Goal: Task Accomplishment & Management: Manage account settings

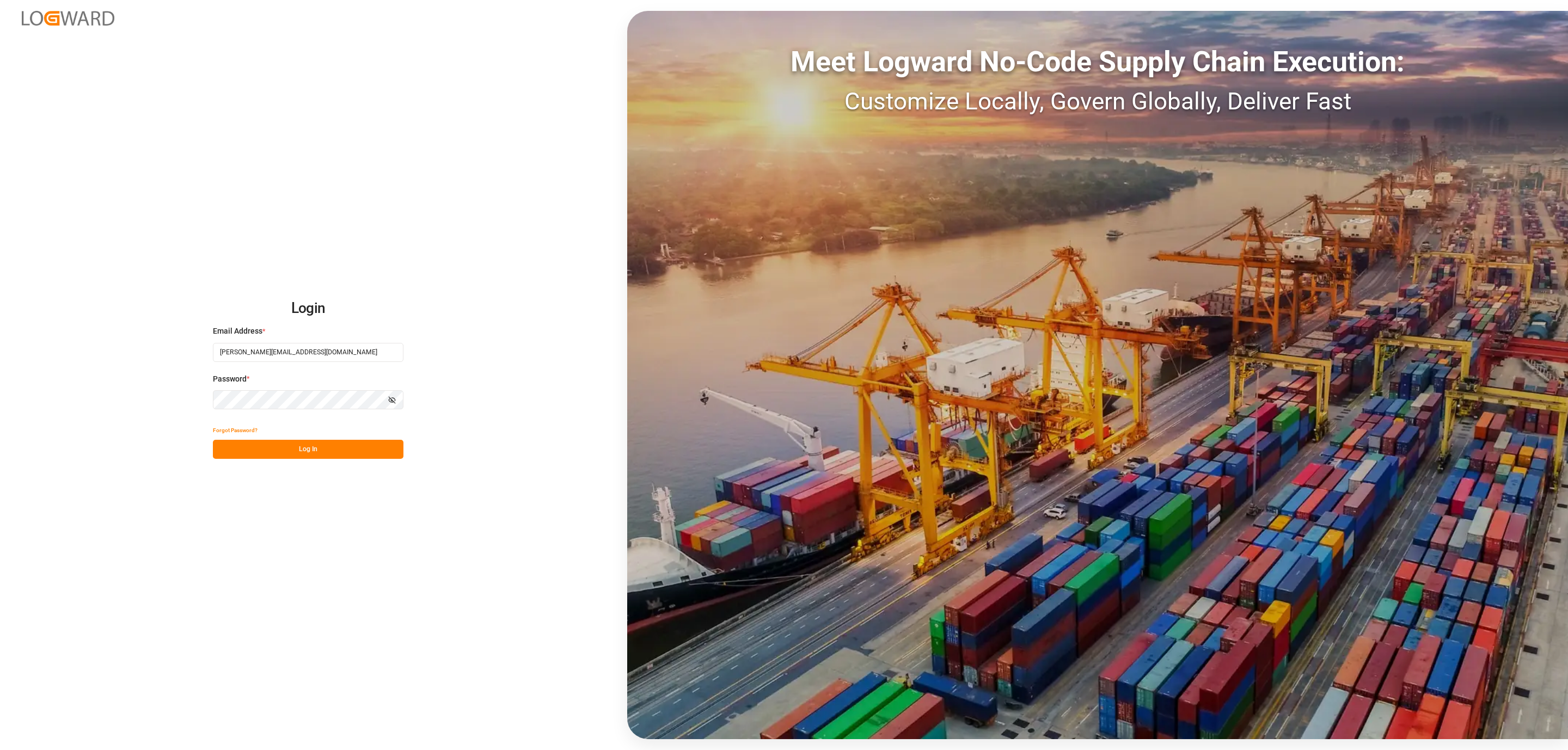
click at [392, 440] on button "Log In" at bounding box center [308, 450] width 190 height 19
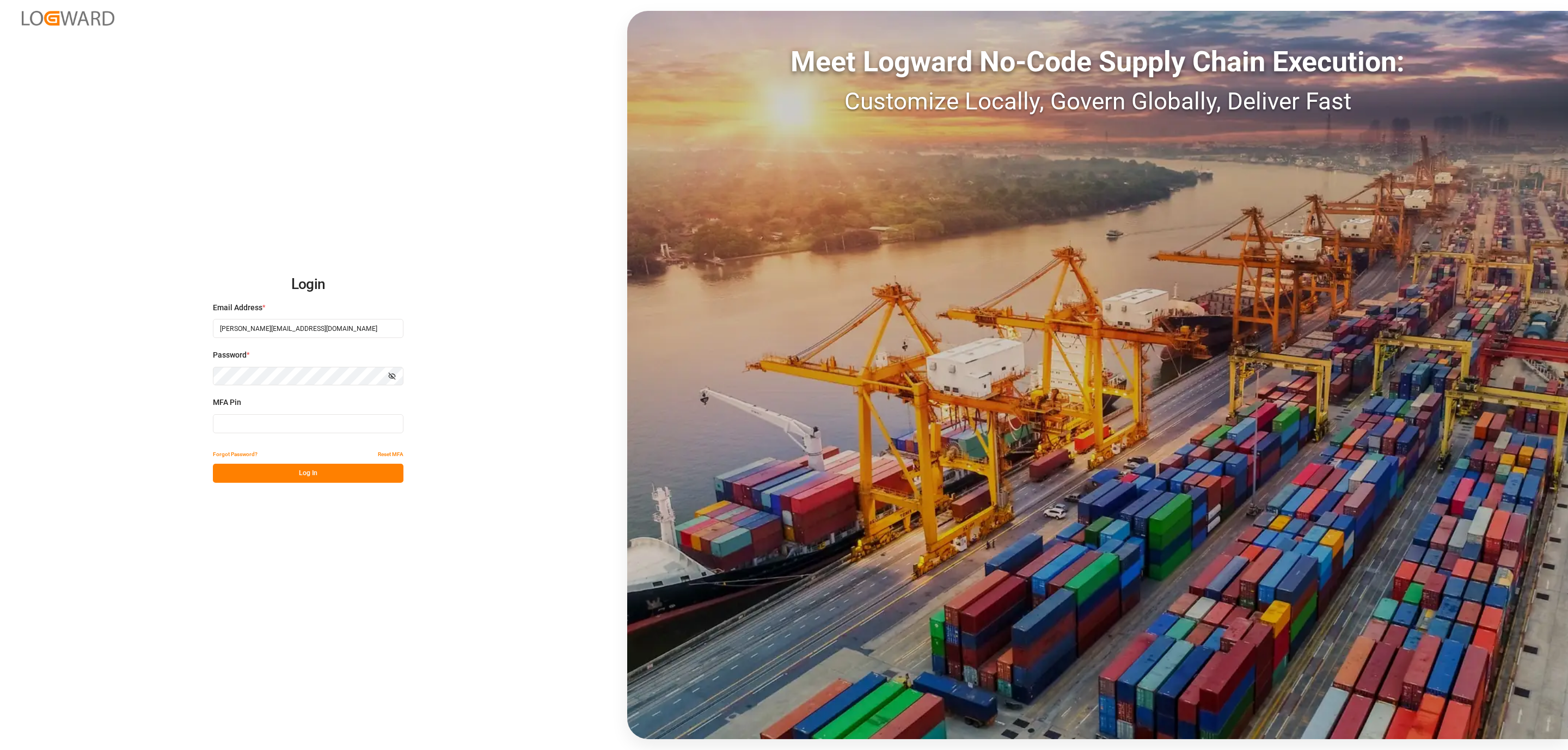
click at [294, 426] on input at bounding box center [308, 424] width 190 height 19
type input "1"
type input "296099"
click at [296, 483] on div "Login Email Address * [PERSON_NAME][EMAIL_ADDRESS][DOMAIN_NAME] Password * Show…" at bounding box center [784, 375] width 1568 height 750
click at [299, 477] on button "Log In" at bounding box center [308, 474] width 190 height 19
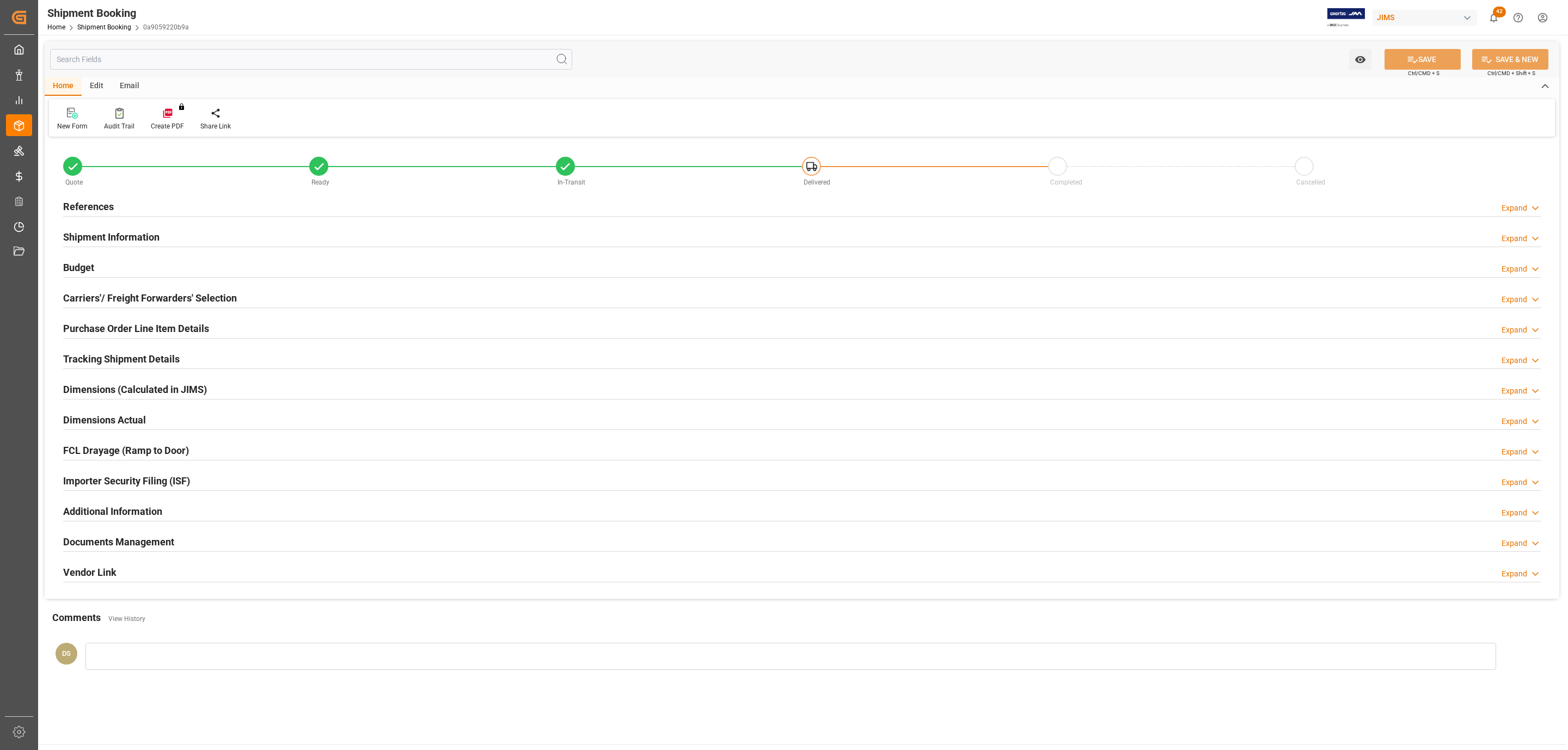
type input "0"
type input "[DATE]"
click at [216, 208] on div "References Expand" at bounding box center [802, 206] width 1478 height 21
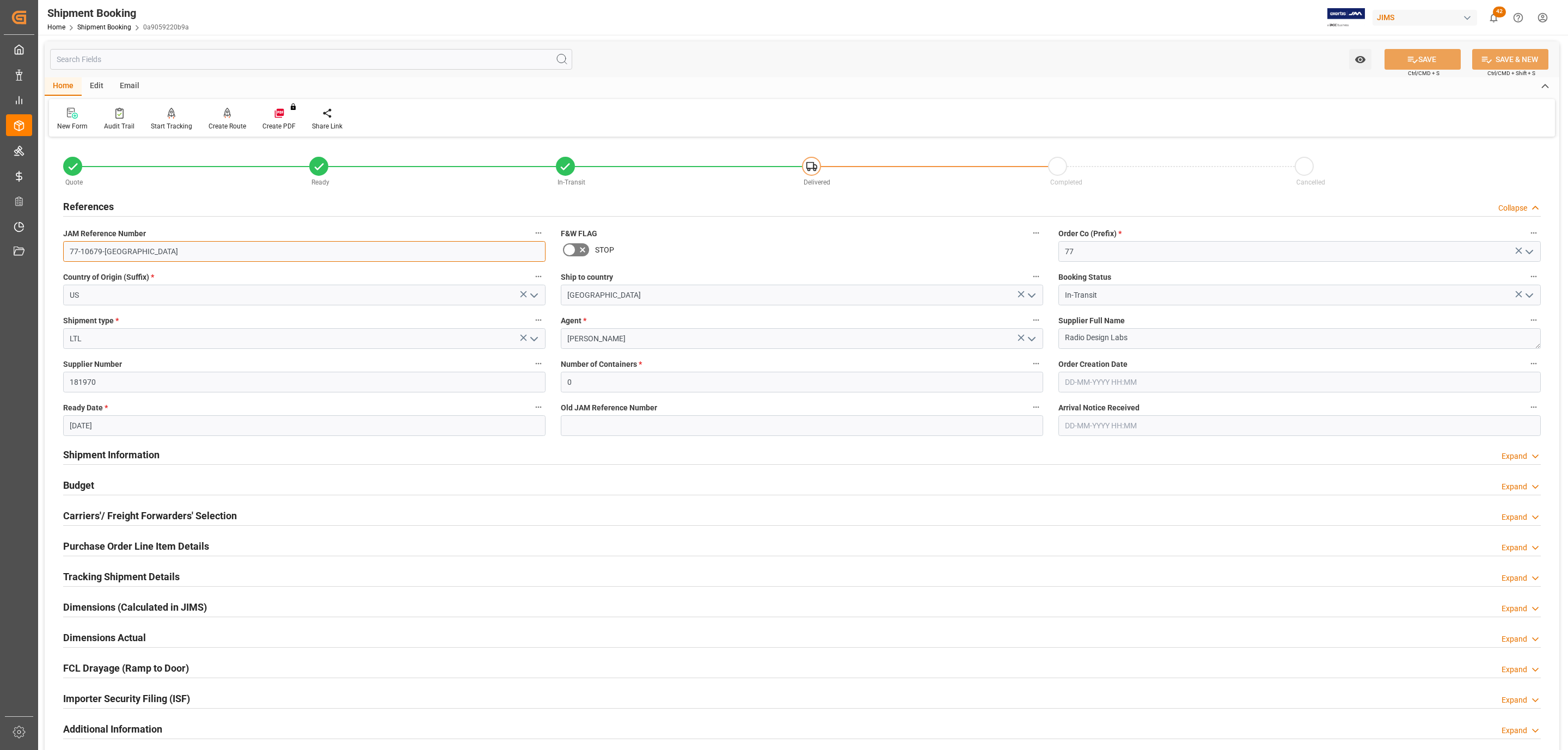
click at [136, 255] on input "77-10679-[GEOGRAPHIC_DATA]" at bounding box center [304, 251] width 482 height 21
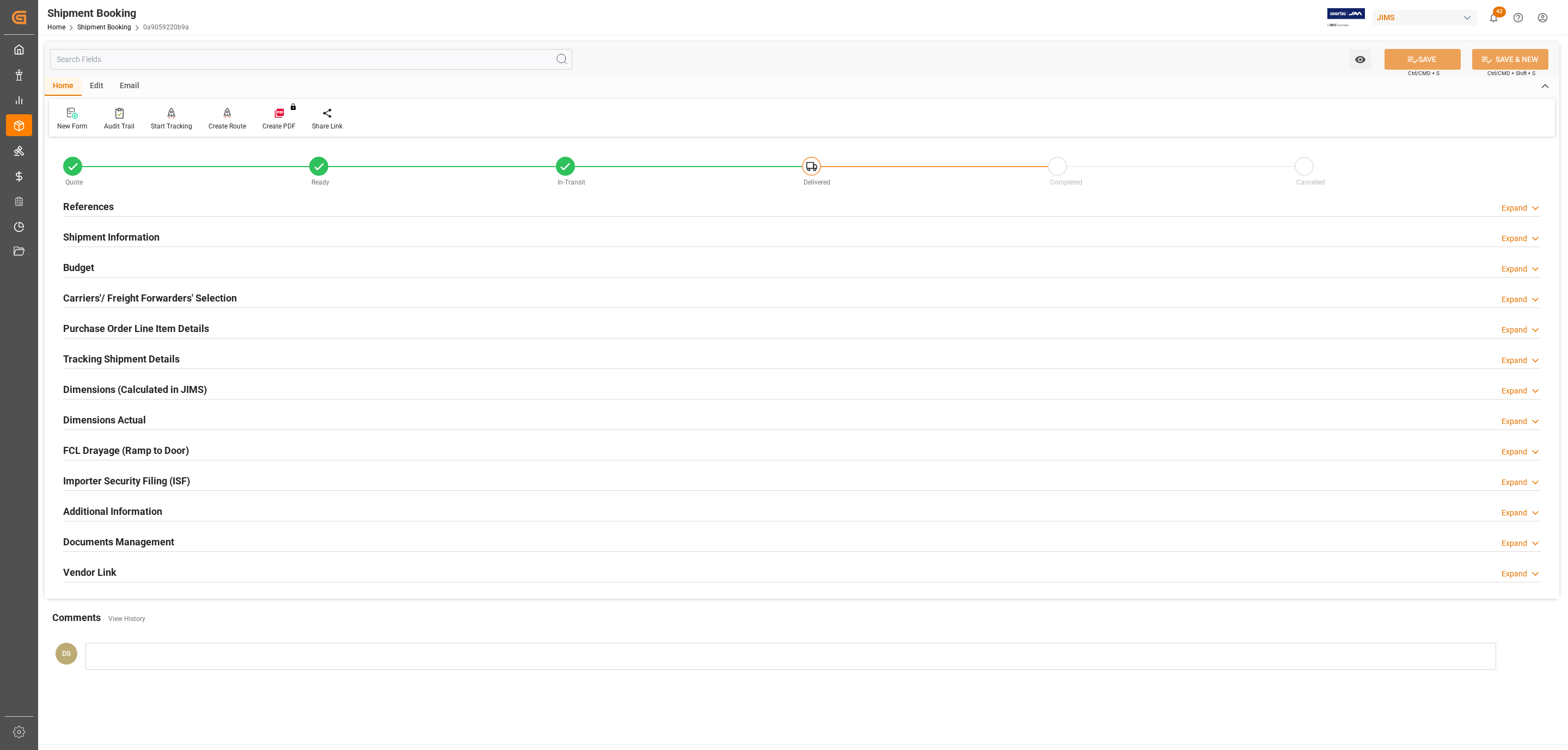
click at [218, 360] on div "Tracking Shipment Details Expand" at bounding box center [802, 358] width 1478 height 21
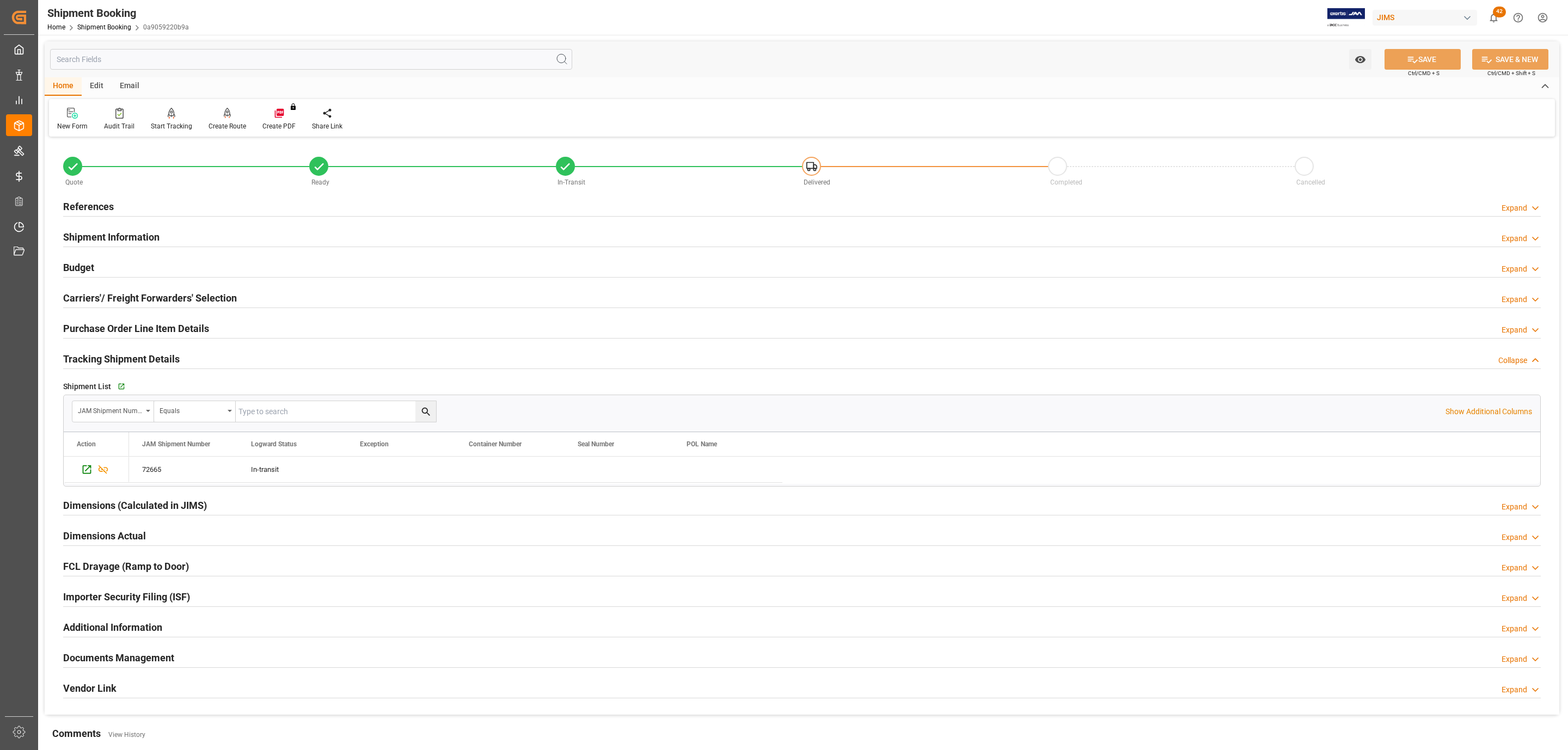
click at [136, 332] on h2 "Purchase Order Line Item Details" at bounding box center [136, 328] width 146 height 15
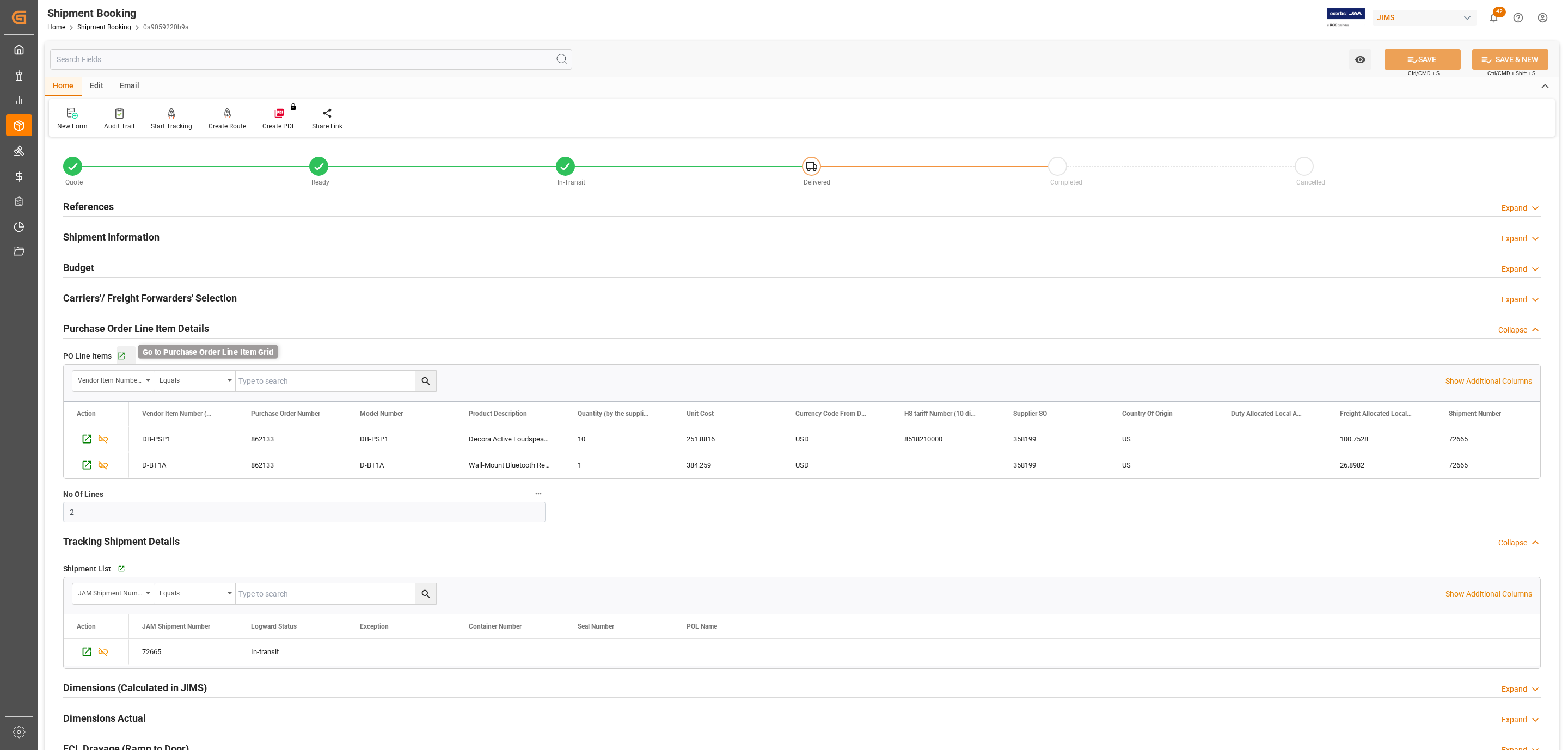
click at [124, 356] on icon "button" at bounding box center [121, 356] width 9 height 9
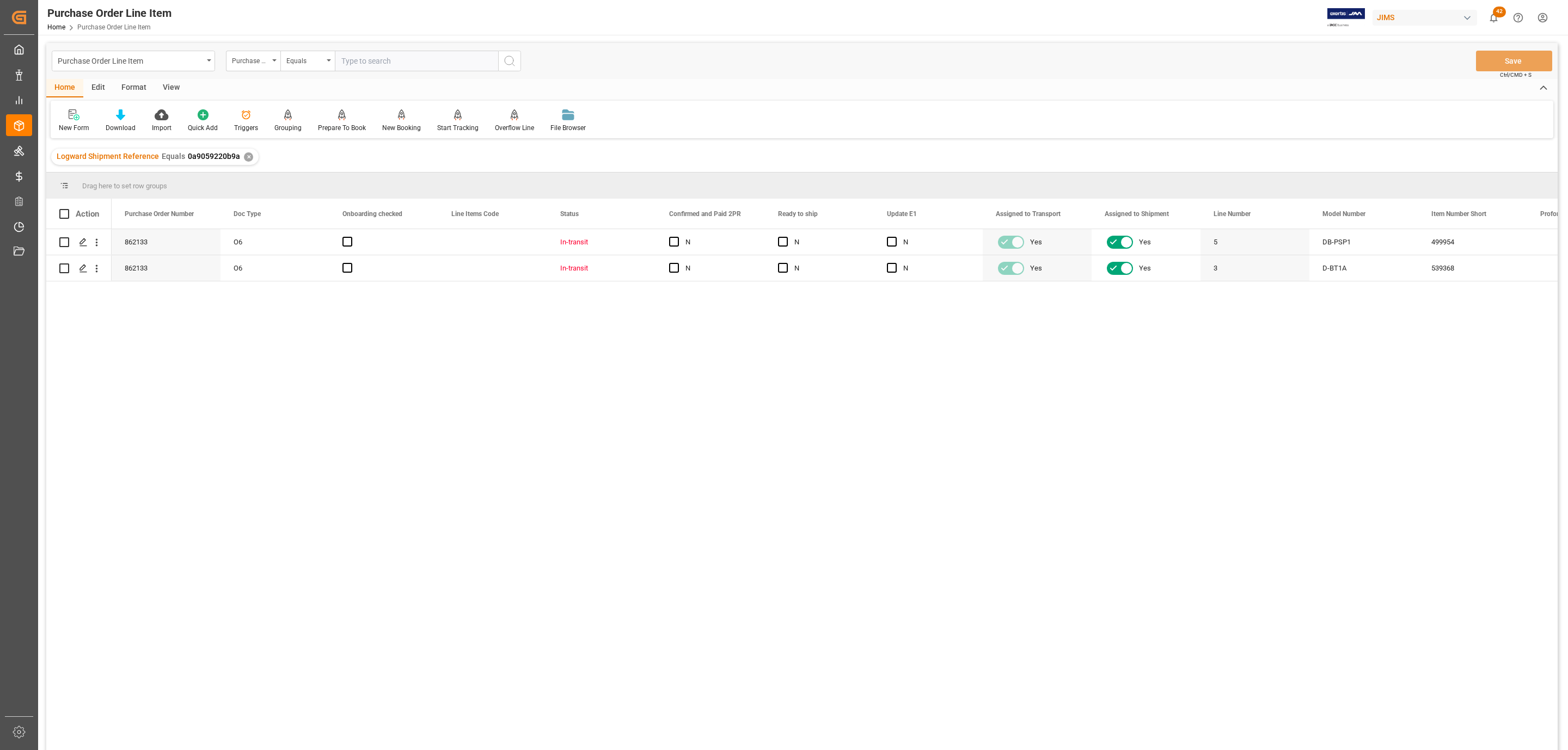
click at [163, 81] on div "View" at bounding box center [171, 88] width 33 height 19
click at [119, 113] on icon at bounding box center [123, 115] width 11 height 11
click at [144, 198] on div "HS Listing CANADA" at bounding box center [153, 198] width 96 height 11
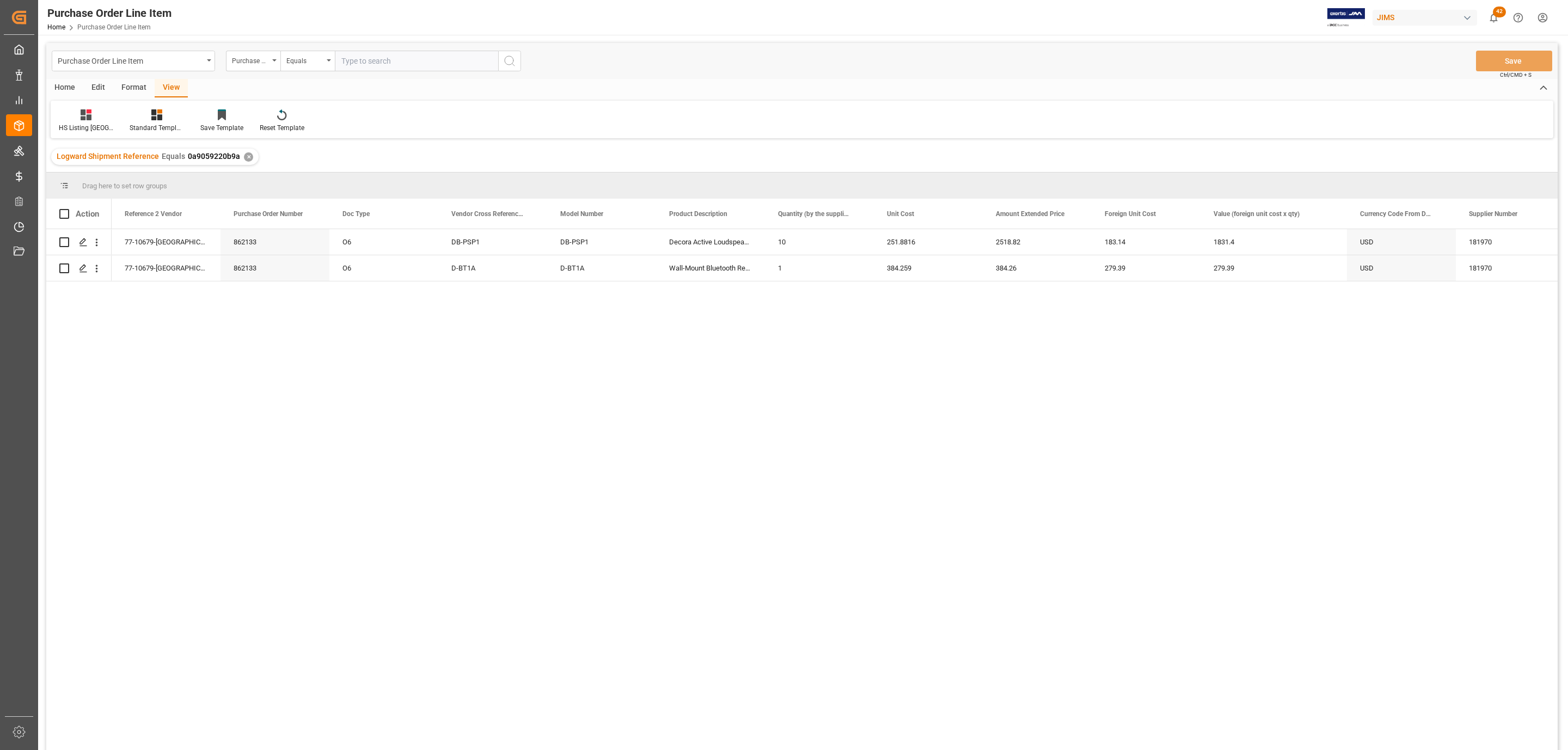
drag, startPoint x: 65, startPoint y: 213, endPoint x: 59, endPoint y: 198, distance: 16.2
click at [64, 213] on span at bounding box center [64, 213] width 10 height 10
click at [67, 209] on input "checkbox" at bounding box center [67, 209] width 0 height 0
checkbox input "true"
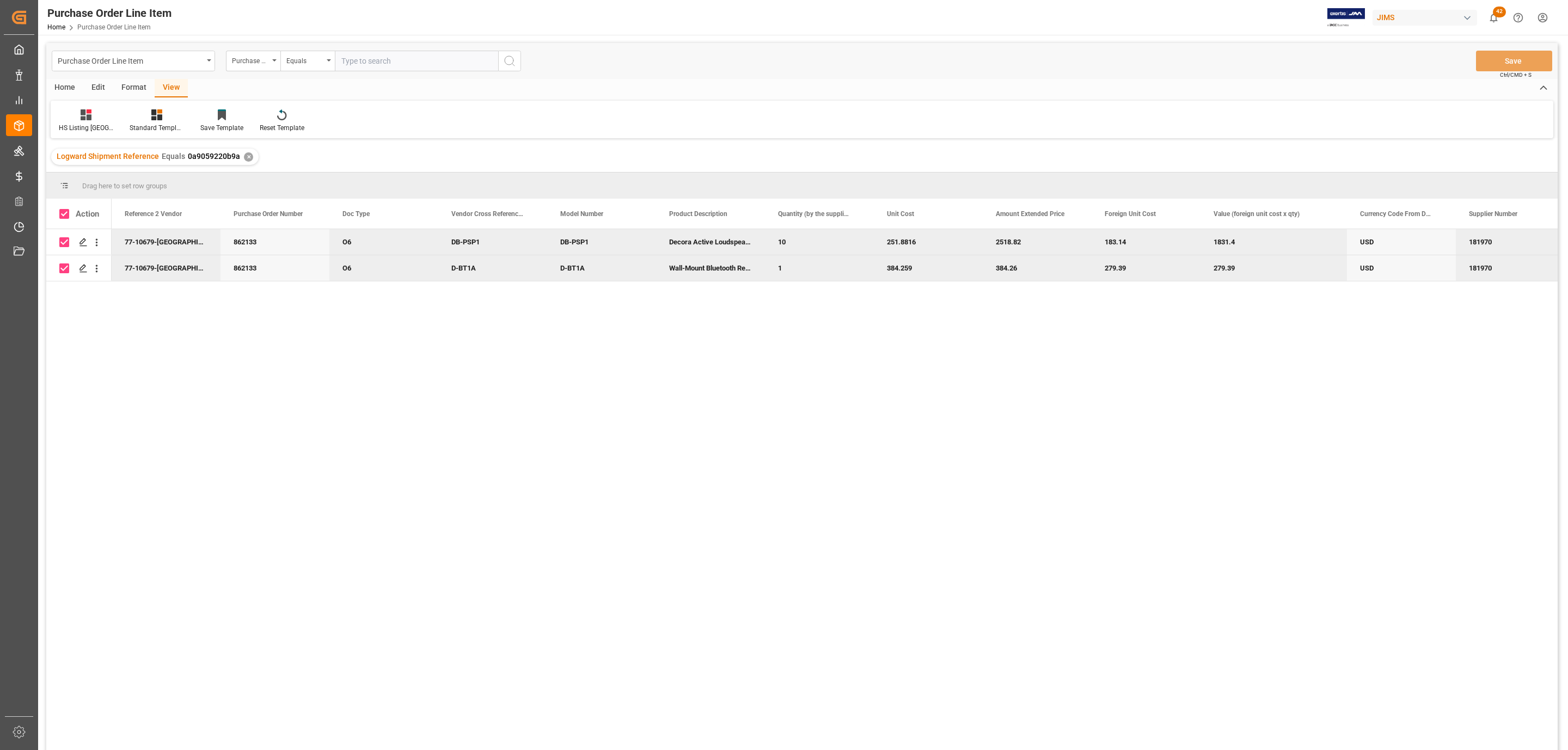
click at [64, 83] on div "Home" at bounding box center [64, 88] width 37 height 19
click at [111, 113] on div at bounding box center [121, 114] width 30 height 11
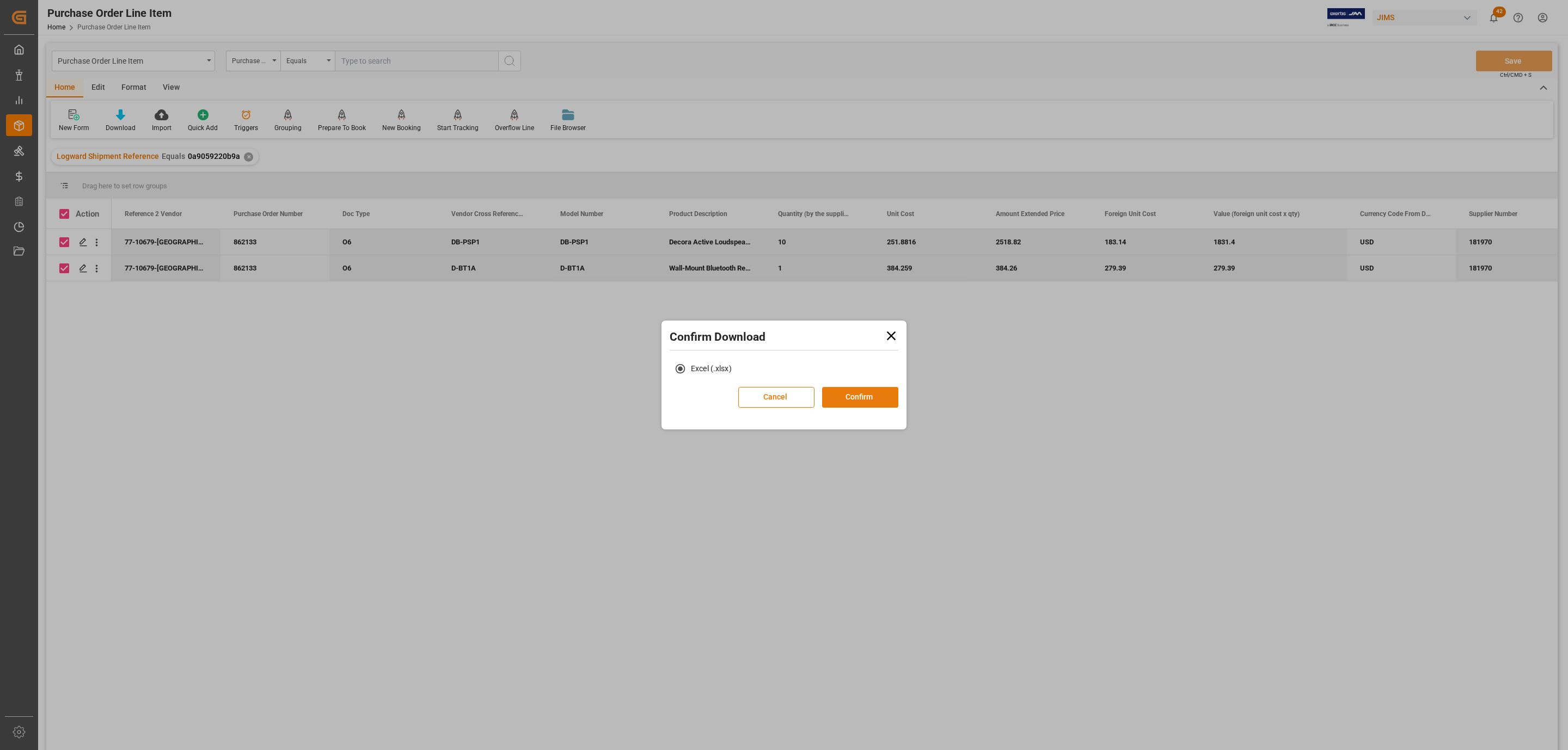
click at [853, 393] on button "Confirm" at bounding box center [860, 397] width 76 height 21
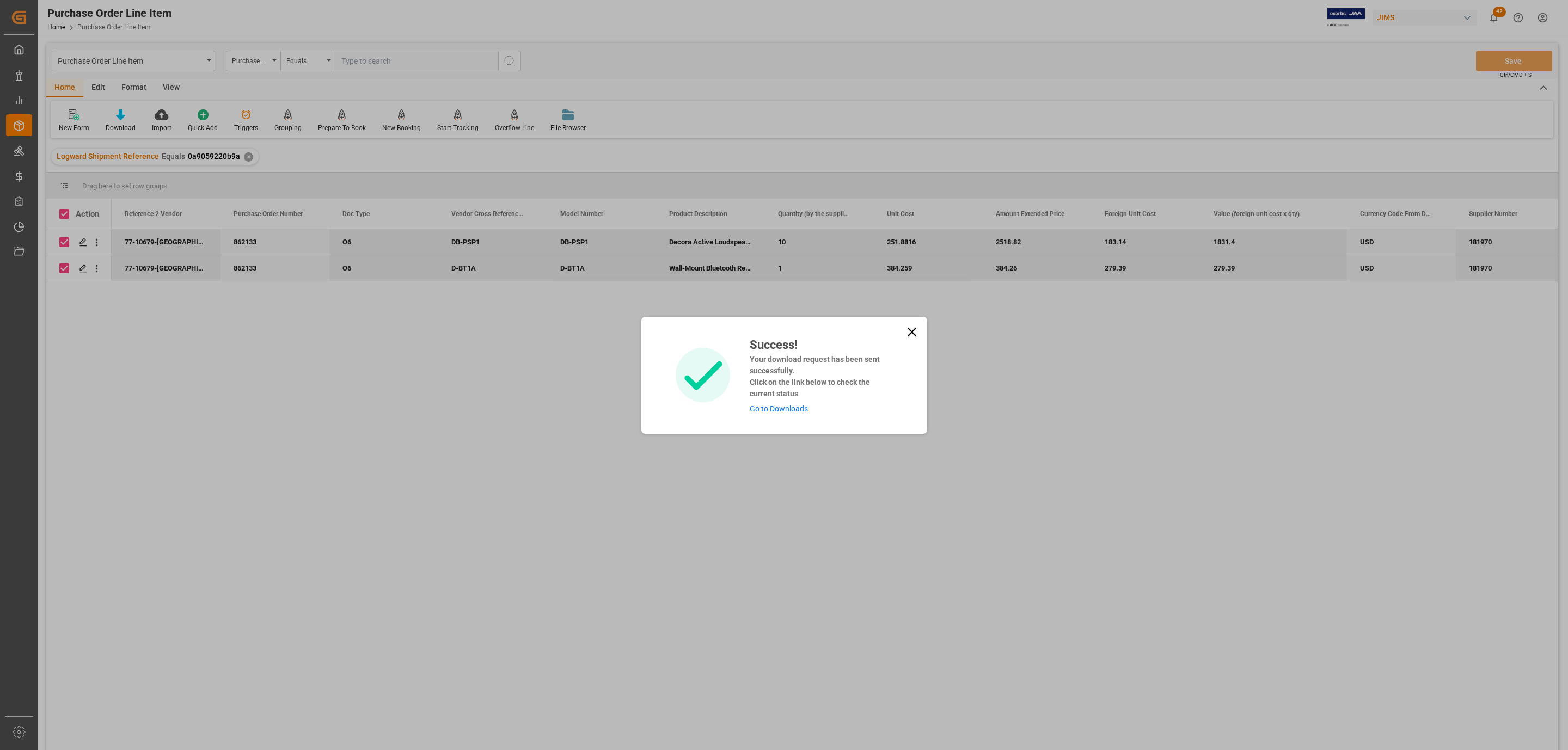
click at [771, 414] on div "Success! Your download request has been sent successfully. Click on the link be…" at bounding box center [817, 375] width 151 height 79
click at [771, 405] on link "Go to Downloads" at bounding box center [779, 409] width 59 height 9
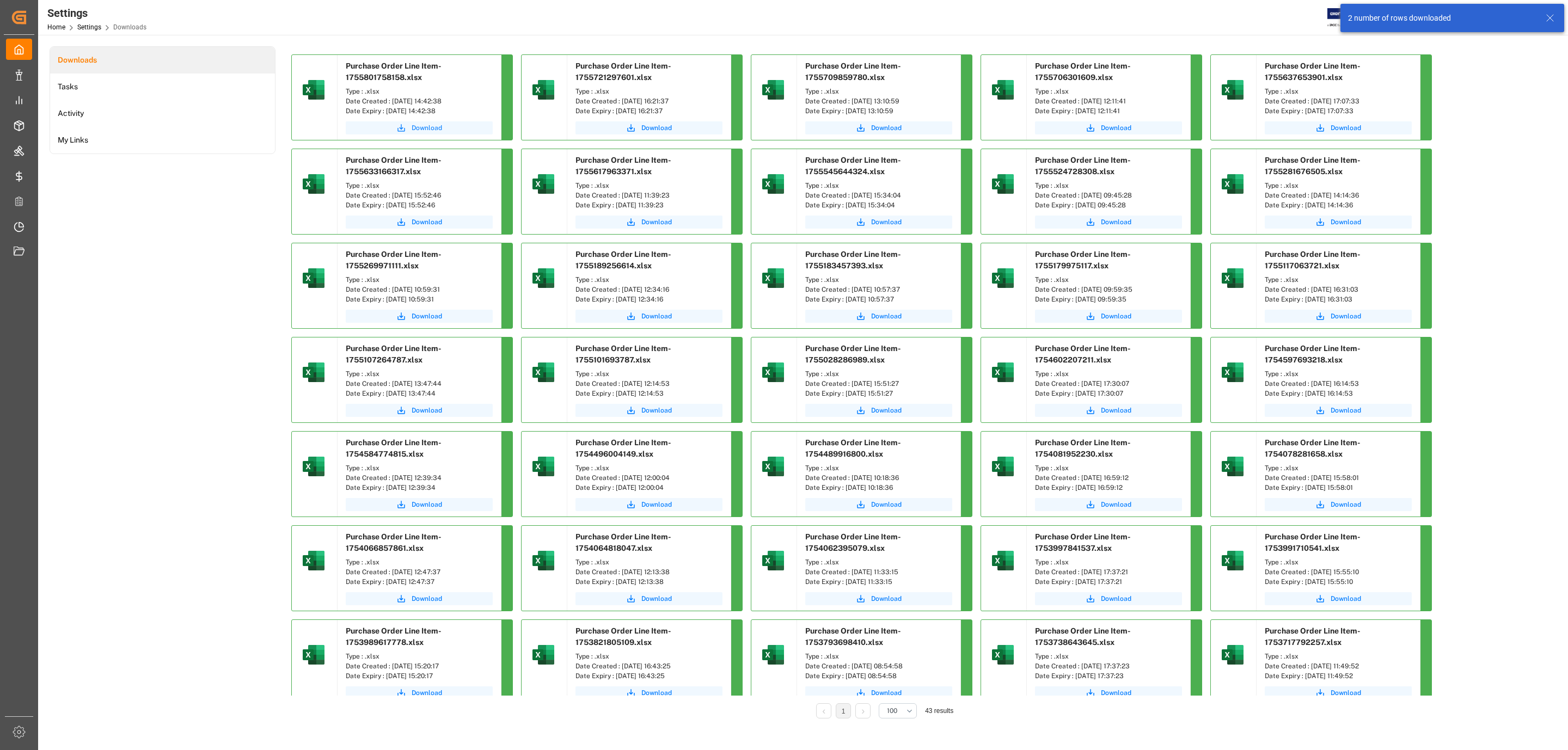
click at [436, 126] on span "Download" at bounding box center [426, 127] width 30 height 10
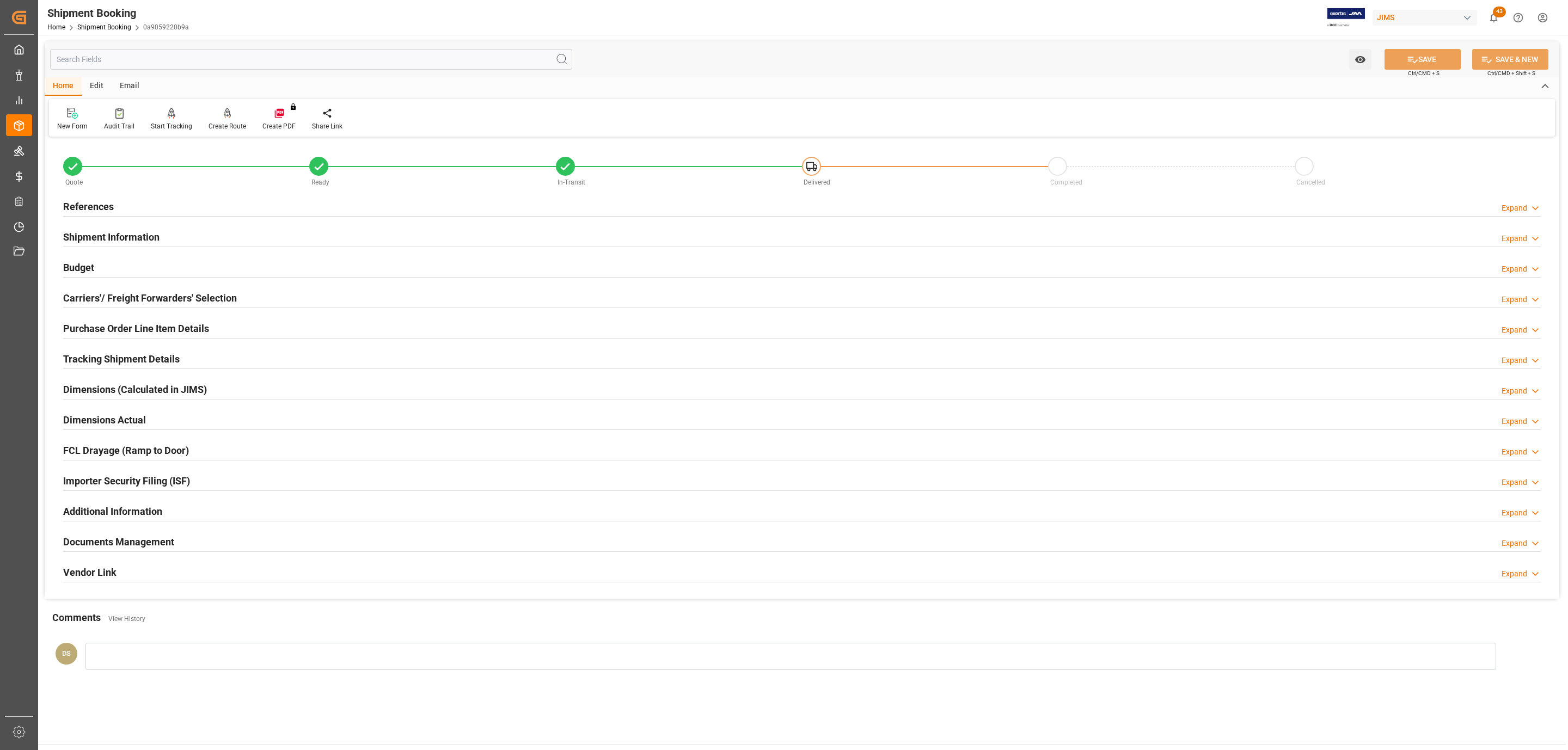
click at [221, 534] on div "Documents Management Expand" at bounding box center [802, 542] width 1493 height 30
click at [179, 540] on div "Documents Management Expand" at bounding box center [802, 541] width 1478 height 21
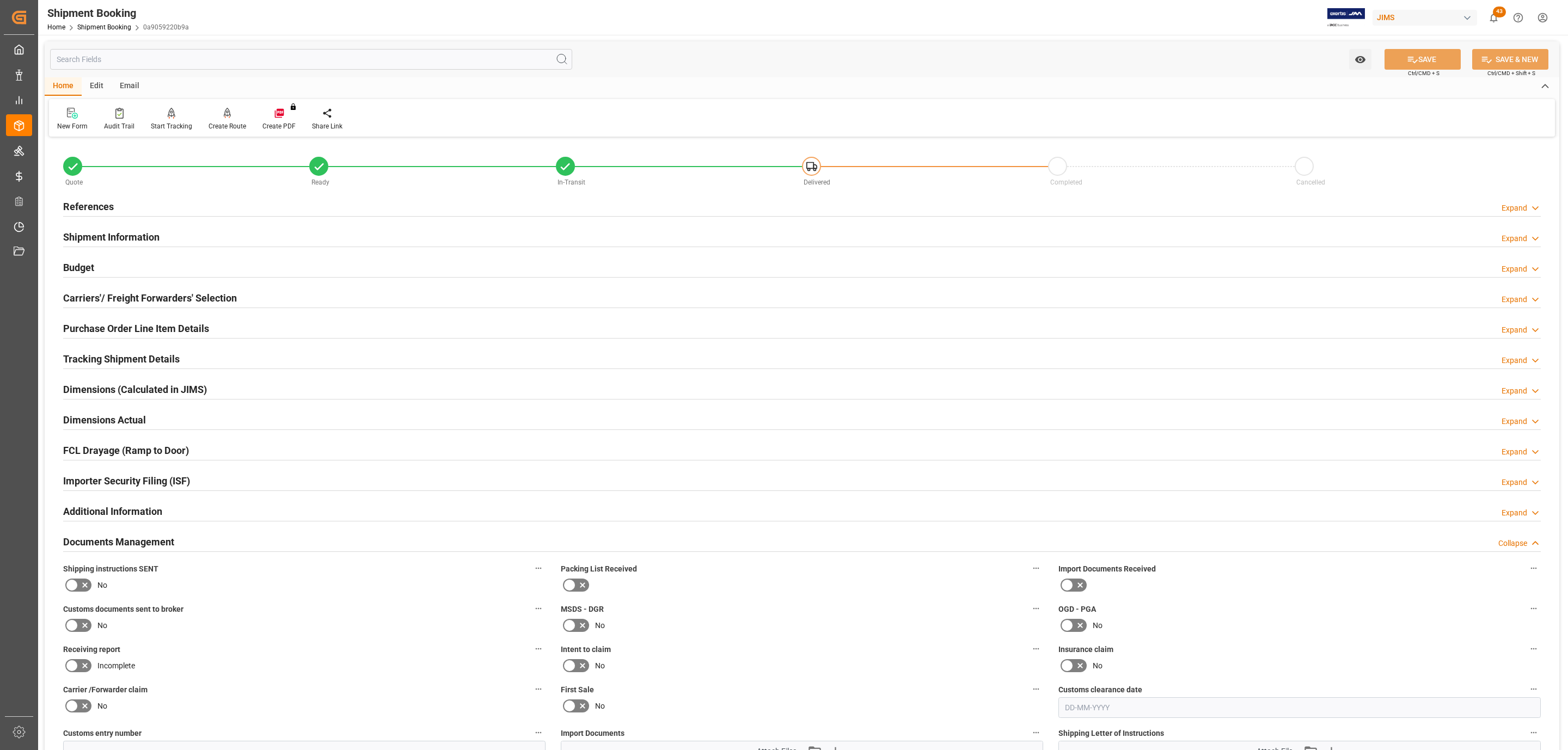
drag, startPoint x: 77, startPoint y: 585, endPoint x: 336, endPoint y: 610, distance: 260.2
click at [79, 588] on icon at bounding box center [85, 585] width 13 height 13
click at [0, 0] on input "checkbox" at bounding box center [0, 0] width 0 height 0
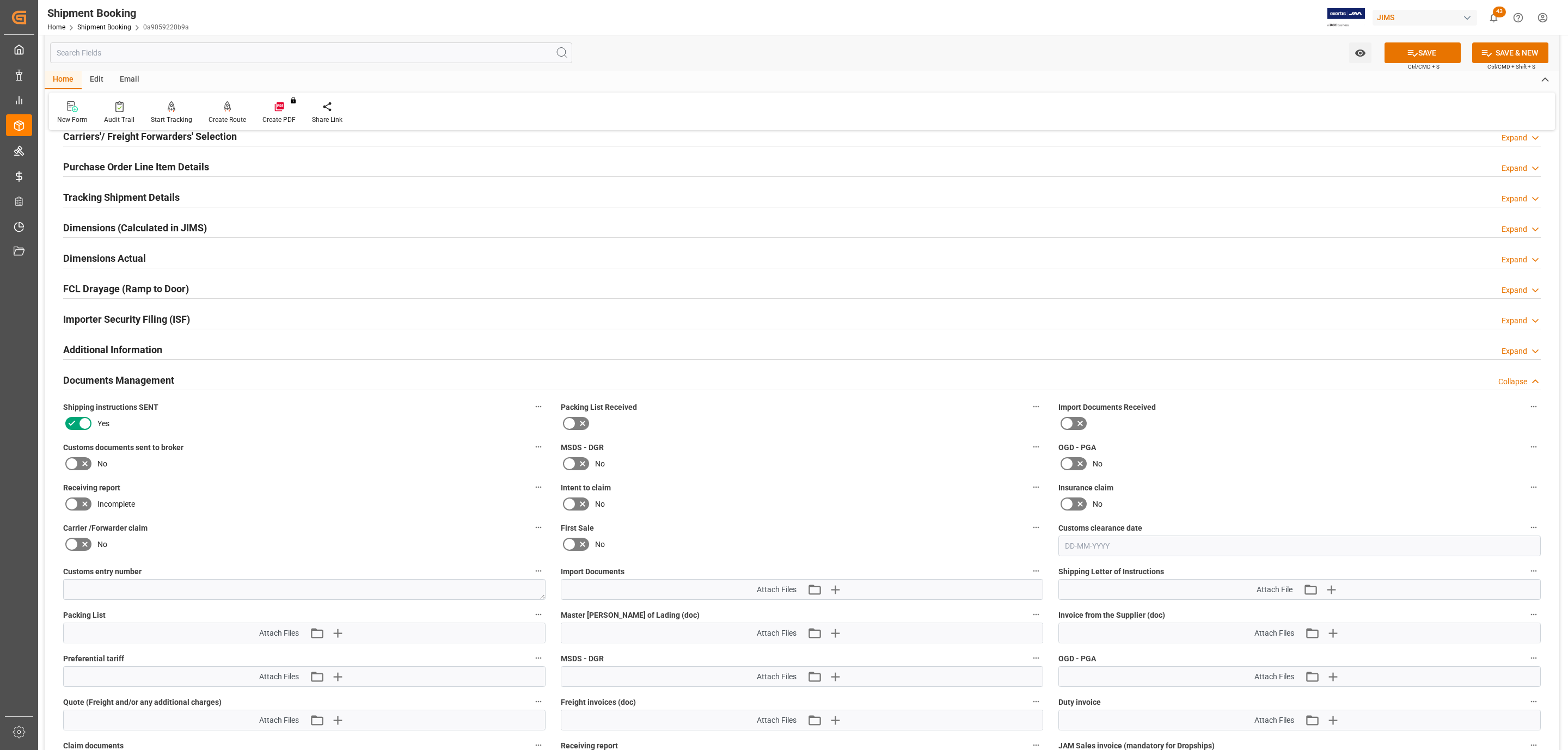
scroll to position [163, 0]
click at [77, 459] on icon at bounding box center [72, 462] width 13 height 13
click at [0, 0] on input "checkbox" at bounding box center [0, 0] width 0 height 0
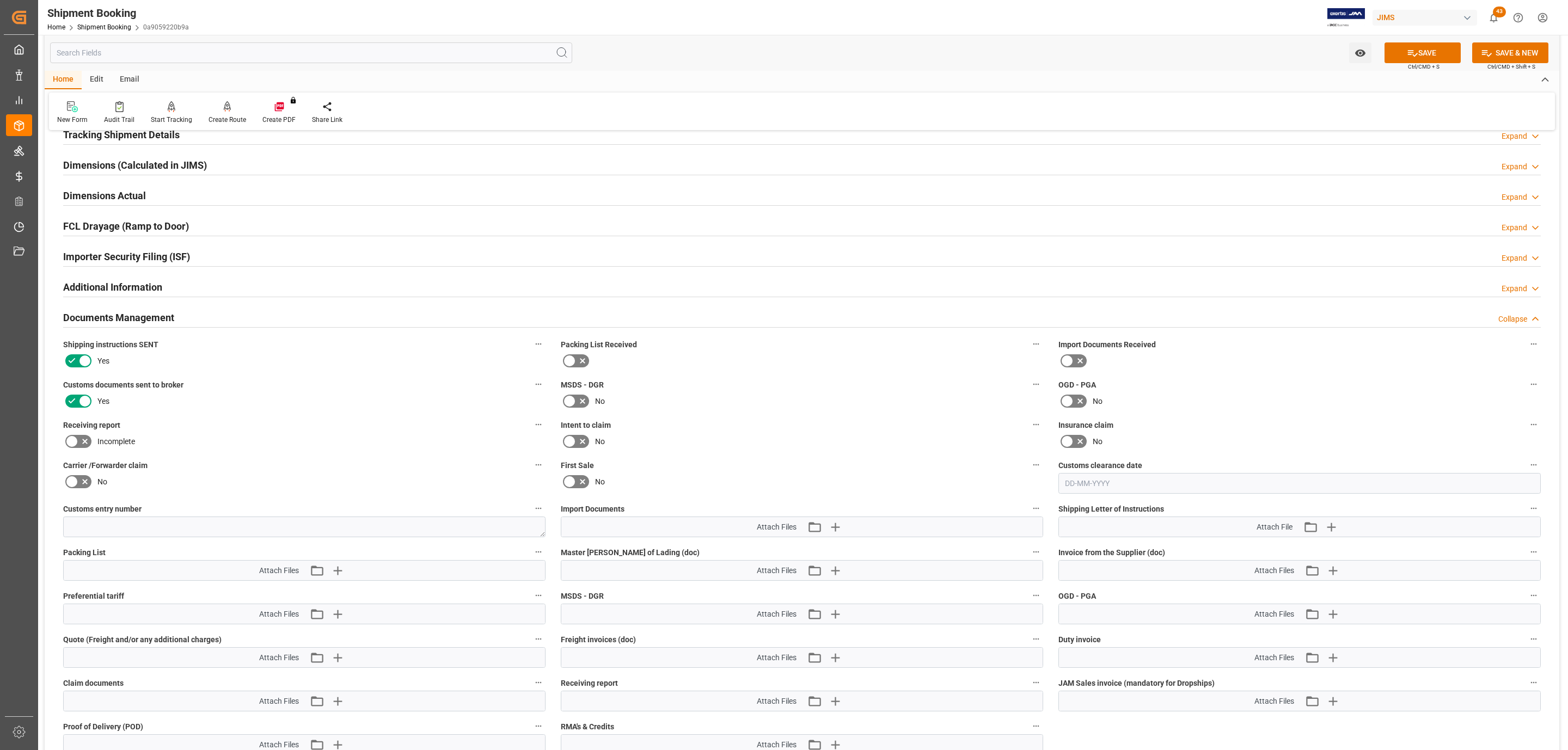
scroll to position [327, 0]
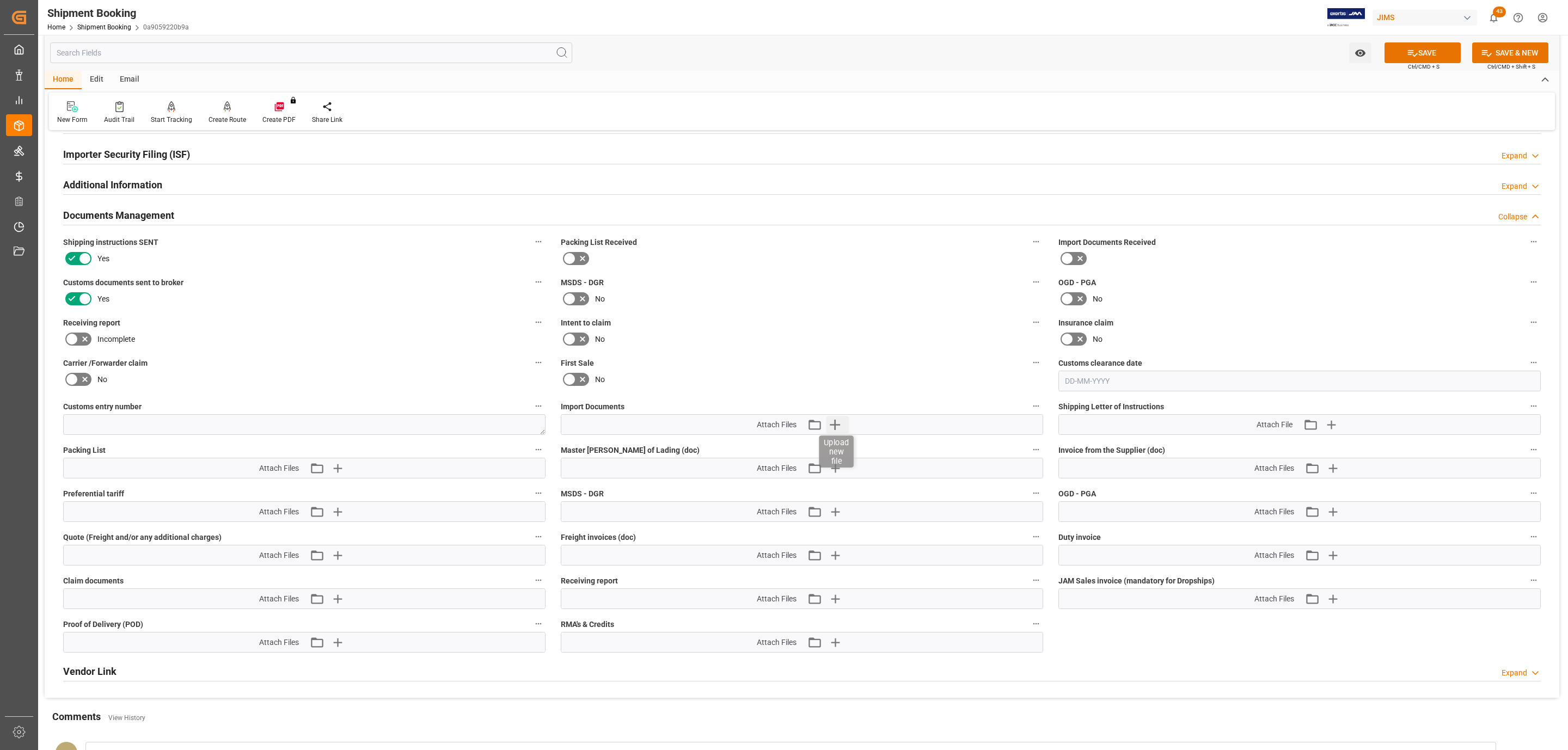
click at [841, 426] on icon "button" at bounding box center [835, 425] width 18 height 18
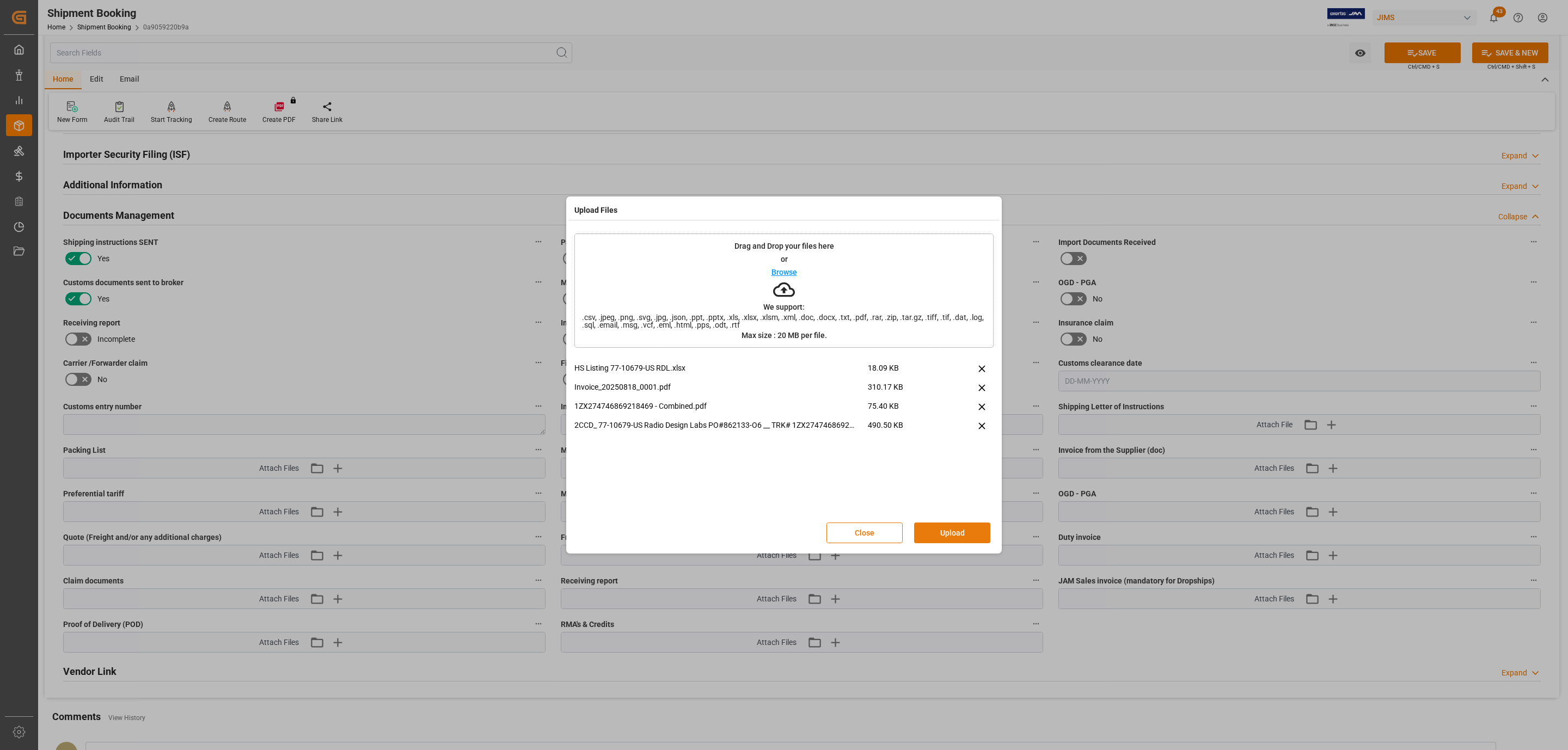
click at [941, 533] on button "Upload" at bounding box center [952, 533] width 76 height 21
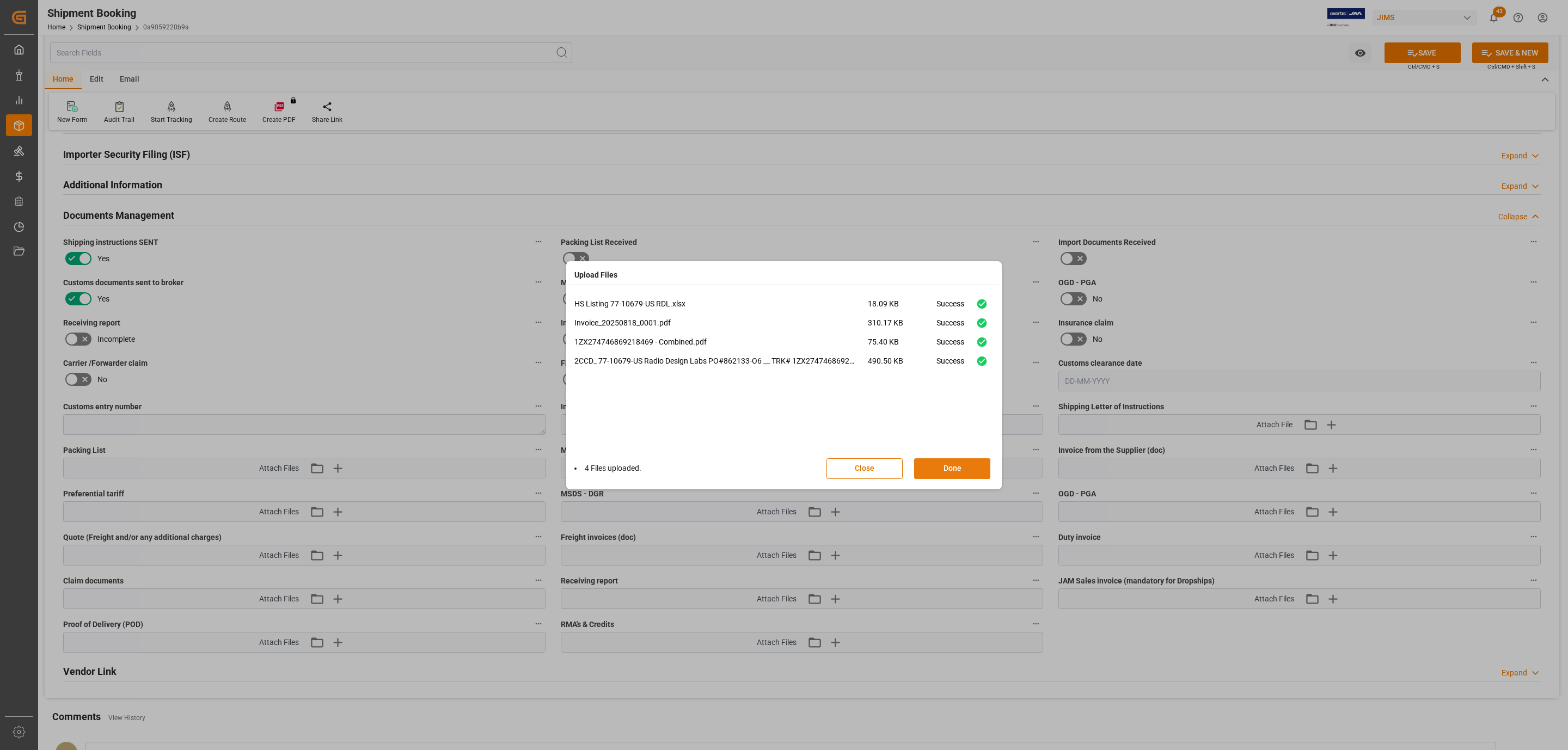
click at [953, 465] on button "Done" at bounding box center [952, 469] width 76 height 21
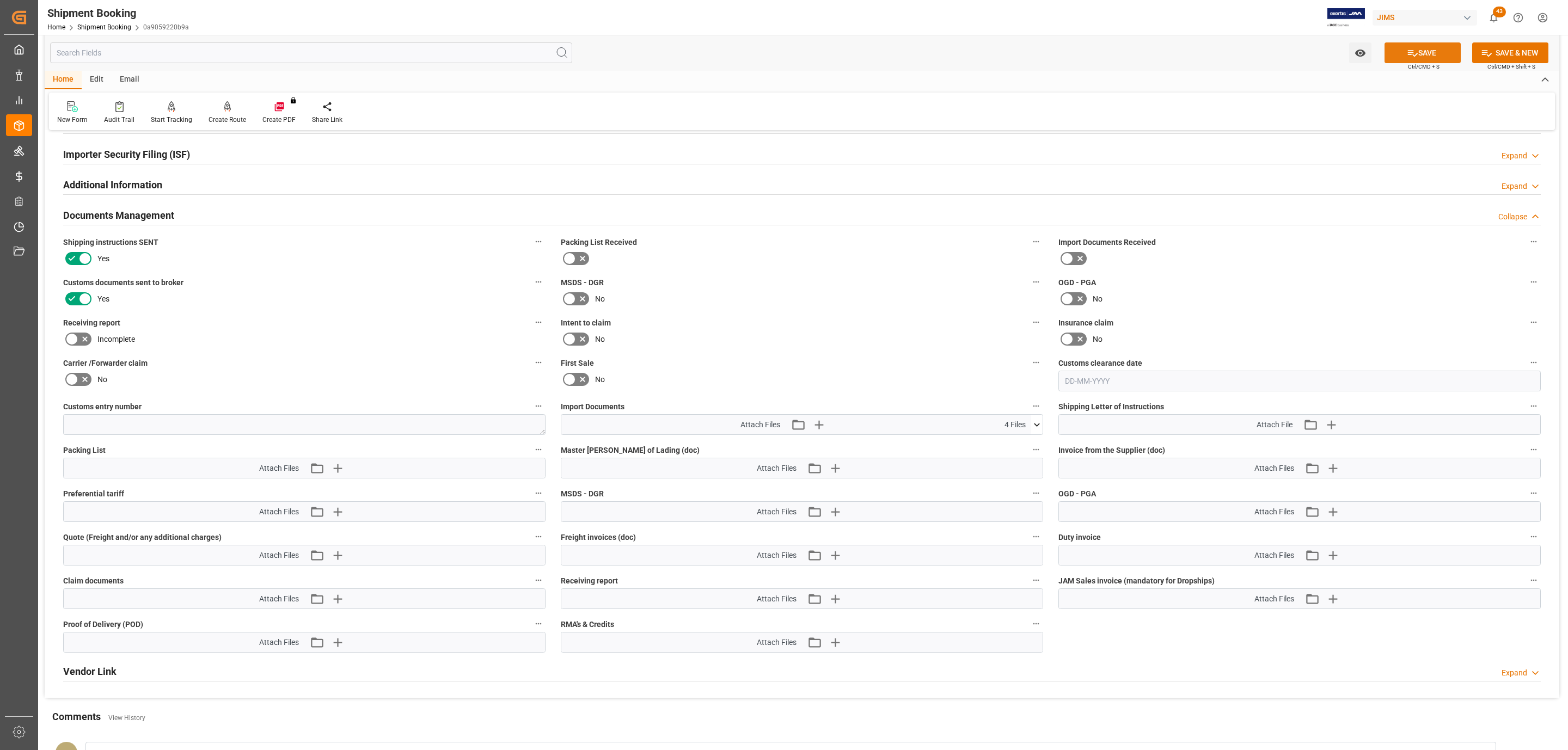
click at [1390, 56] on button "SAVE" at bounding box center [1422, 53] width 76 height 21
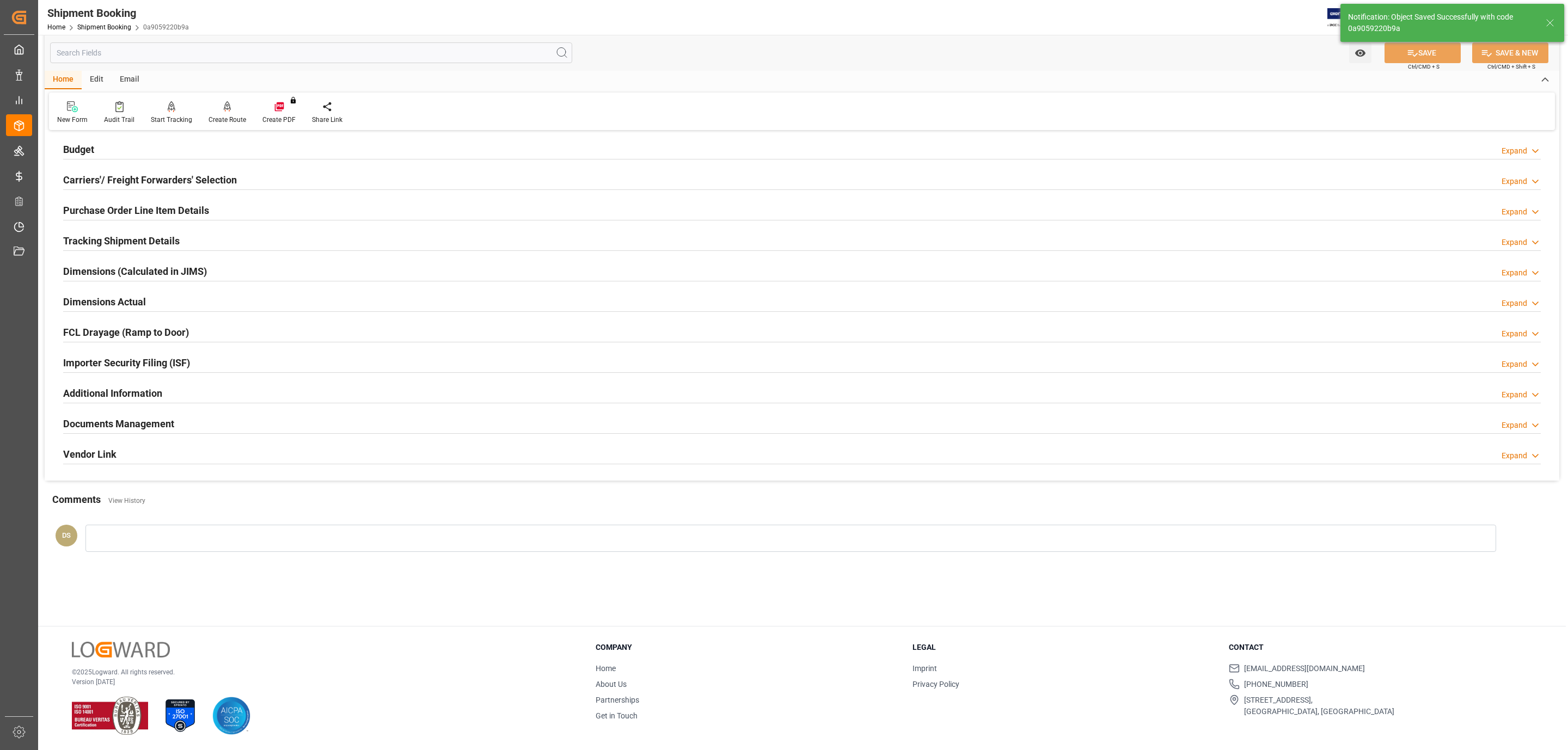
scroll to position [118, 0]
